Goal: Register for event/course

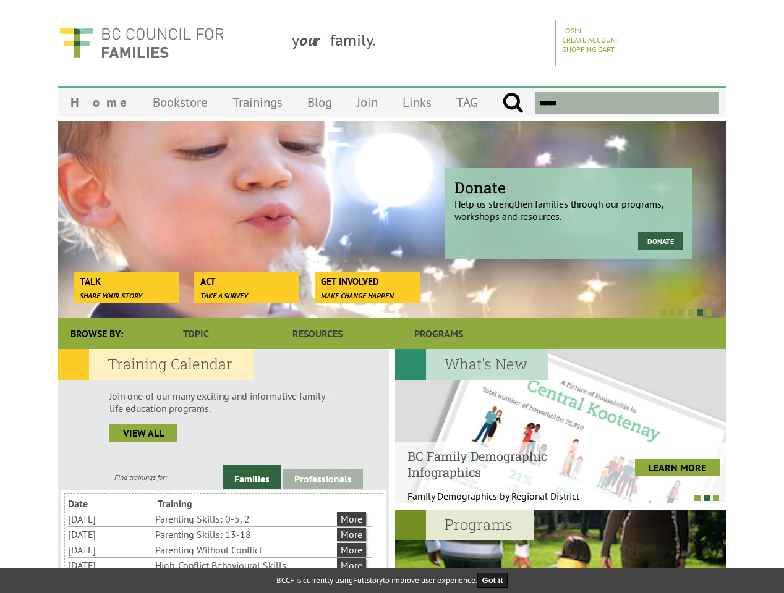
click at [392, 307] on div at bounding box center [379, 312] width 668 height 12
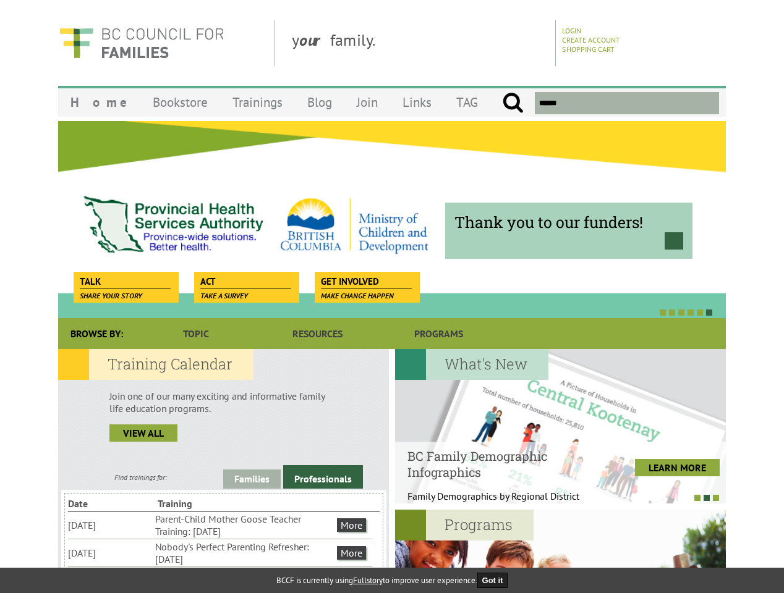
click at [392, 219] on div "Professional trainings Learn. Practice. Grow. Receive our weekly E-Newsletter w…" at bounding box center [725, 220] width 8011 height 198
click at [378, 312] on div at bounding box center [379, 312] width 668 height 12
click at [252, 477] on link "Families" at bounding box center [251, 479] width 57 height 19
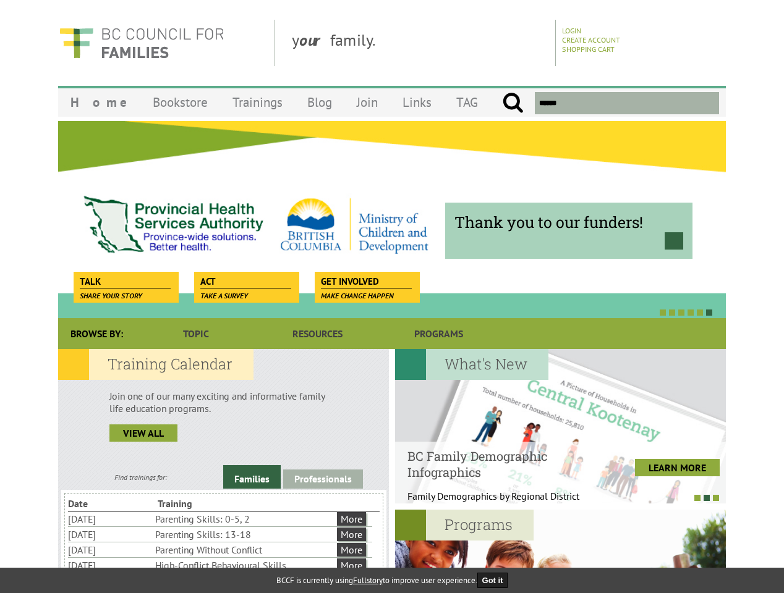
click at [323, 479] on link "Professionals" at bounding box center [323, 479] width 80 height 19
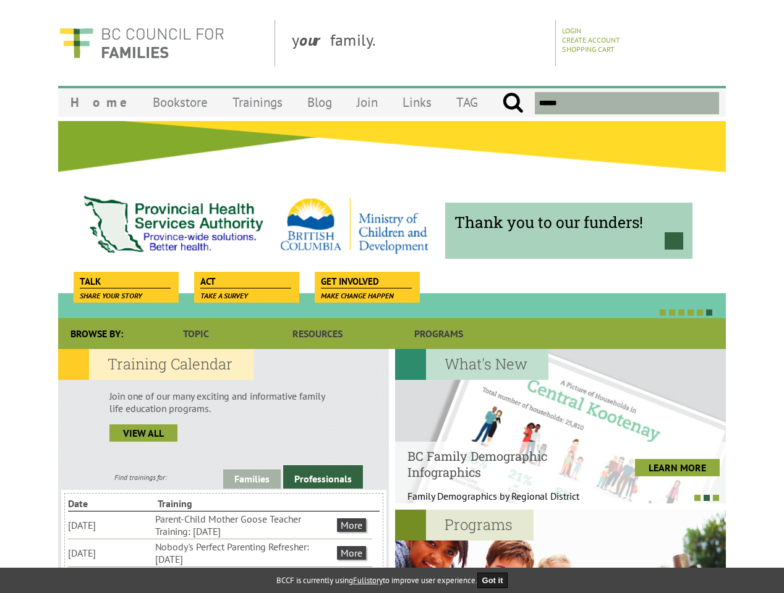
click at [220, 553] on li "Nobody's Perfect Parenting Refresher: [DATE]" at bounding box center [244, 553] width 179 height 27
click at [560, 427] on div at bounding box center [560, 426] width 331 height 155
click at [554, 498] on div at bounding box center [554, 497] width 331 height 12
click at [560, 551] on div at bounding box center [560, 587] width 331 height 155
click at [496, 580] on button "Got it" at bounding box center [492, 580] width 31 height 15
